Goal: Complete application form

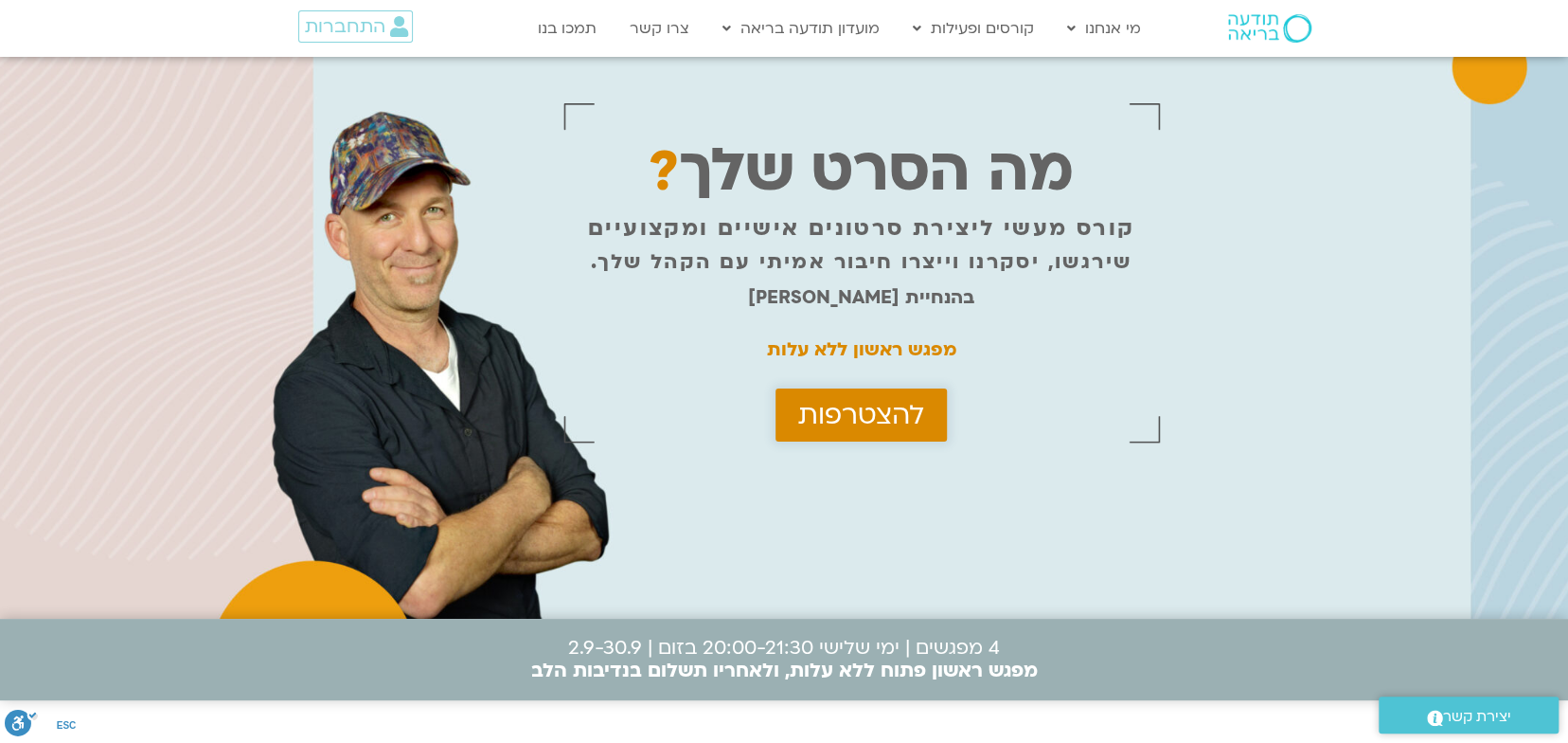
click at [839, 412] on span "להצטרפות" at bounding box center [862, 414] width 126 height 30
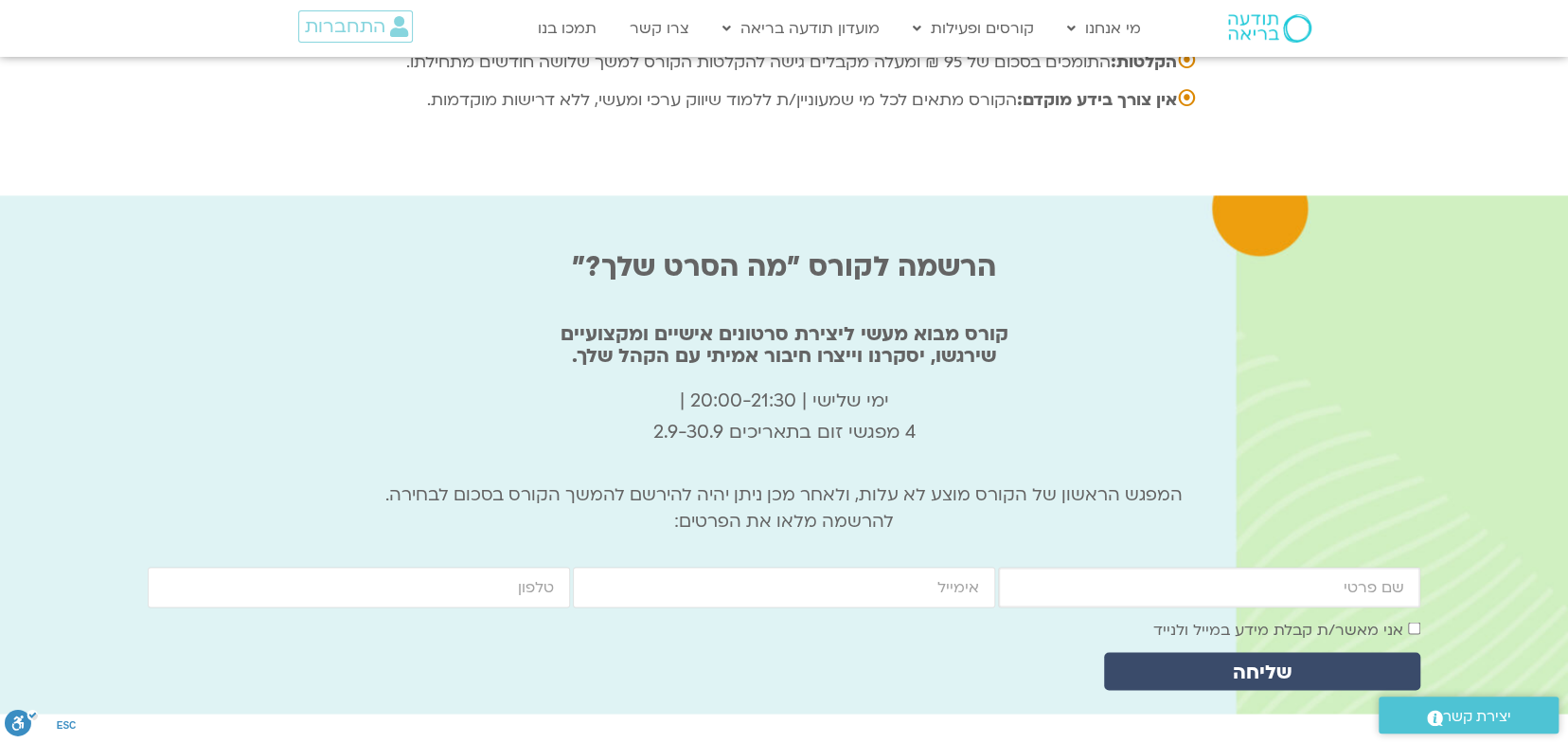
click at [1125, 566] on input "firstname" at bounding box center [1209, 587] width 422 height 41
type input "[PERSON_NAME]"
click at [963, 566] on input "email" at bounding box center [784, 587] width 422 height 41
type input "[EMAIL_ADDRESS][DOMAIN_NAME]"
click at [535, 566] on input "cellphone" at bounding box center [359, 587] width 422 height 41
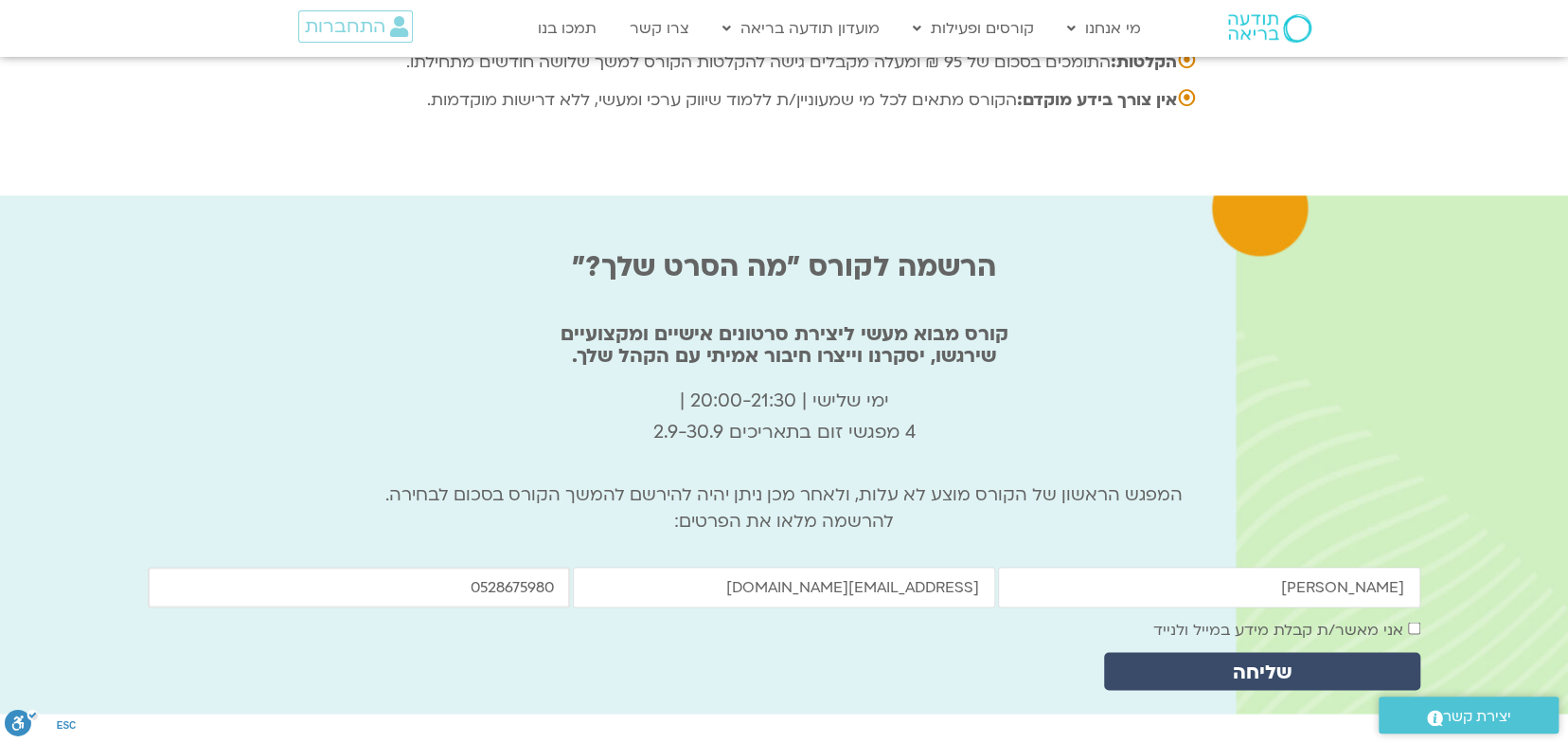
type input "0528675980"
